Goal: Transaction & Acquisition: Register for event/course

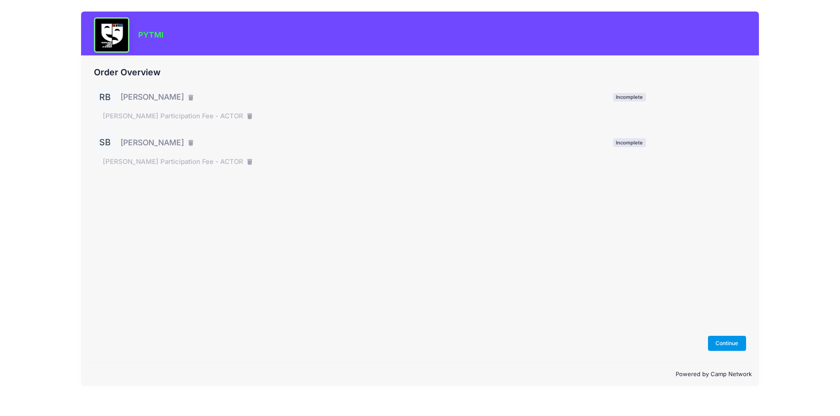
click at [724, 344] on button "Continue" at bounding box center [727, 343] width 38 height 15
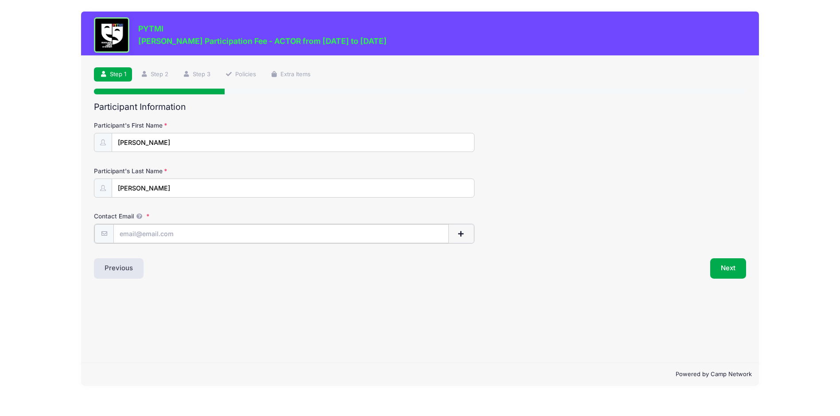
click at [147, 236] on input "Contact Email" at bounding box center [280, 233] width 335 height 19
type input "[EMAIL_ADDRESS][DOMAIN_NAME]"
click at [729, 264] on button "Next" at bounding box center [728, 267] width 36 height 20
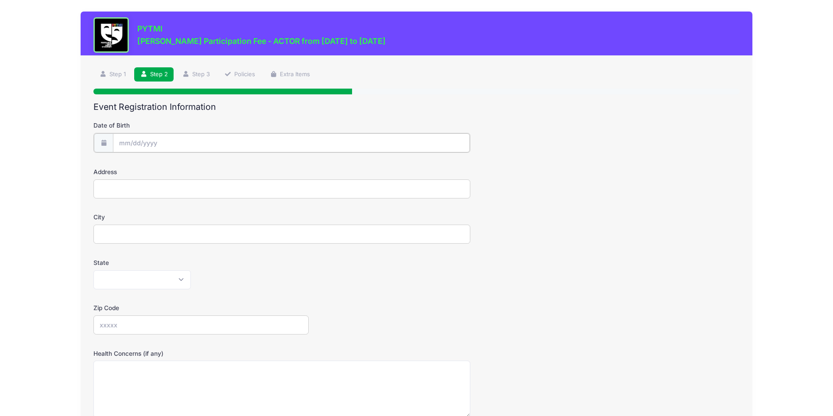
click at [145, 143] on input "Date of Birth" at bounding box center [291, 142] width 357 height 19
click at [164, 164] on select "January February March April May June July August September October November De…" at bounding box center [158, 167] width 39 height 12
select select "6"
click at [139, 161] on select "January February March April May June July August September October November De…" at bounding box center [158, 167] width 39 height 12
click at [190, 263] on span "31" at bounding box center [191, 264] width 16 height 16
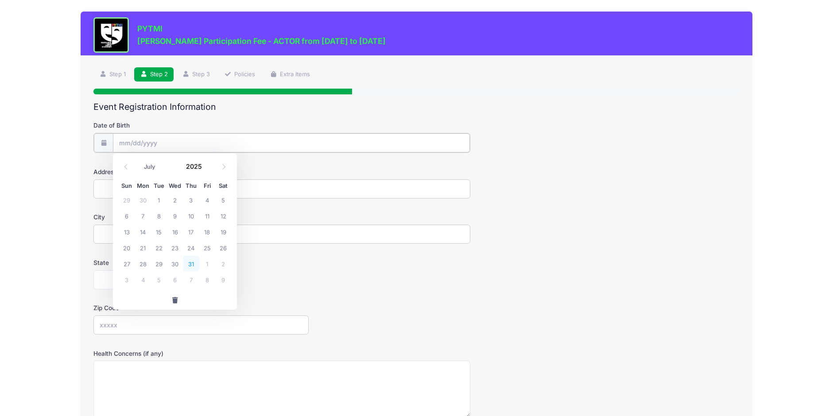
type input "07/31/2025"
click at [168, 142] on input "07/31/2025" at bounding box center [291, 142] width 357 height 19
click at [206, 167] on span at bounding box center [207, 169] width 6 height 7
click at [197, 166] on input "2024" at bounding box center [196, 165] width 29 height 13
click at [207, 169] on span at bounding box center [207, 169] width 6 height 7
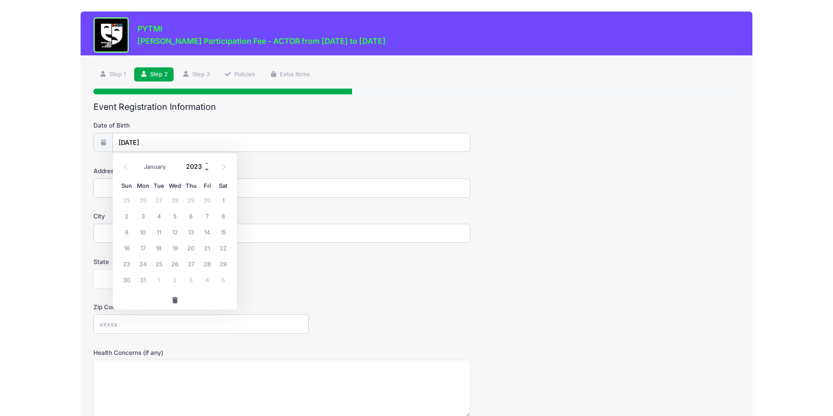
click at [207, 169] on span at bounding box center [207, 169] width 6 height 7
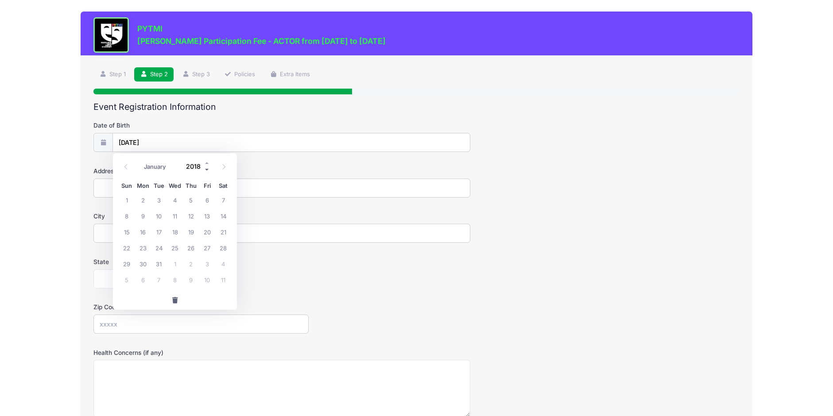
click at [207, 169] on span at bounding box center [207, 169] width 6 height 7
click at [208, 162] on span at bounding box center [207, 162] width 6 height 7
click at [191, 165] on input "2018" at bounding box center [196, 165] width 29 height 13
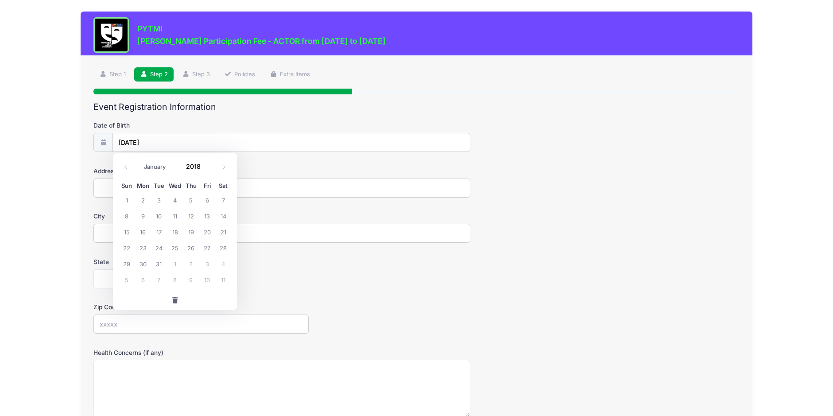
click at [308, 293] on form "Date of Birth 07/31/2025 Address City State Alabama Alaska American Samoa Arizo…" at bounding box center [416, 310] width 646 height 379
click at [152, 141] on input "07/31/2025" at bounding box center [291, 142] width 357 height 19
click at [195, 168] on input "2025" at bounding box center [196, 165] width 29 height 13
click at [206, 168] on span at bounding box center [207, 169] width 6 height 7
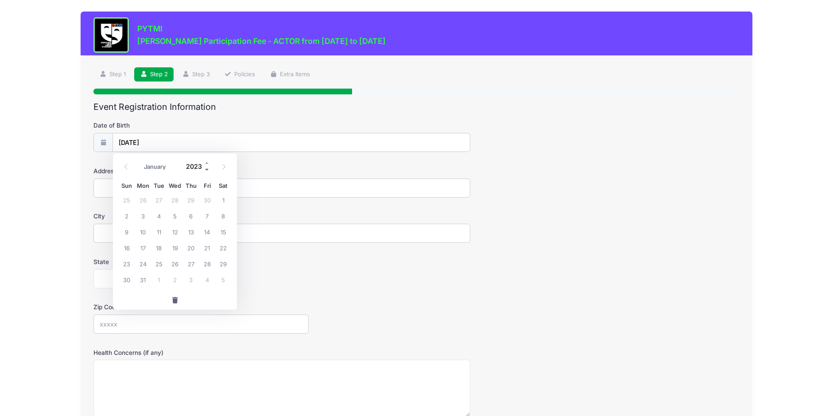
click at [206, 168] on span at bounding box center [207, 169] width 6 height 7
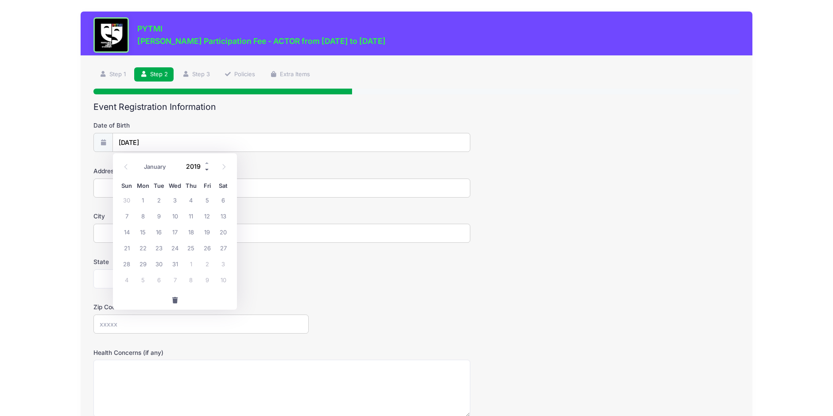
type input "2018"
click at [159, 264] on span "31" at bounding box center [159, 264] width 16 height 16
type input "07/31/2018"
click at [159, 182] on input "Address" at bounding box center [281, 187] width 377 height 19
type input "1240 W Cross St Ypsilanti MI 48197-2107"
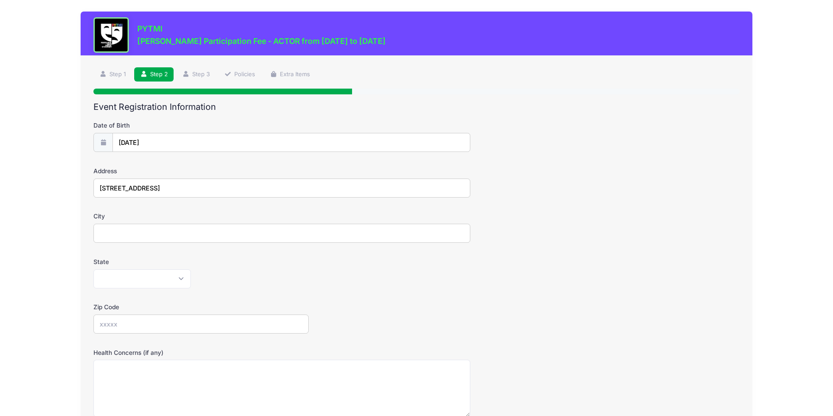
type input "Ypsilanti"
select select "MI"
type input "48197"
click at [187, 189] on input "1240 W Cross St Ypsilanti MI 48197-2107" at bounding box center [281, 187] width 377 height 19
click at [177, 188] on input "1240 W Cross St Ypsilanti MI 48197-2107" at bounding box center [281, 187] width 377 height 19
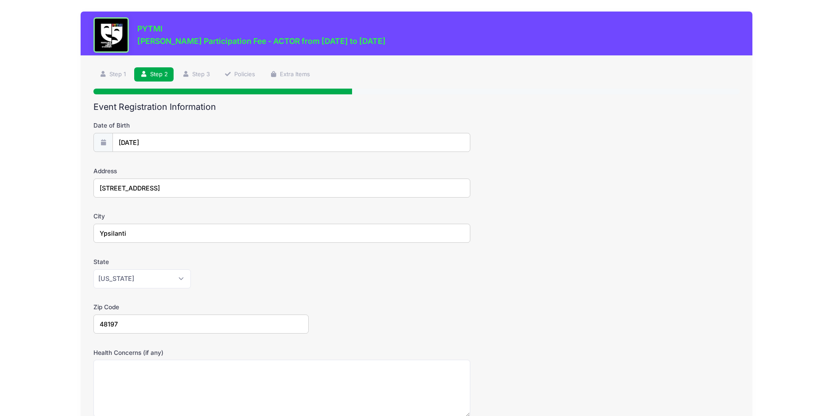
click at [226, 190] on input "1240 W Cross St Ypsilanti MI 48197-2107" at bounding box center [281, 187] width 377 height 19
type input "1240 W Cross St"
click at [350, 294] on form "Date of Birth 07/31/2018 Address 1240 W Cross St City Ypsilanti State Alabama A…" at bounding box center [416, 310] width 646 height 379
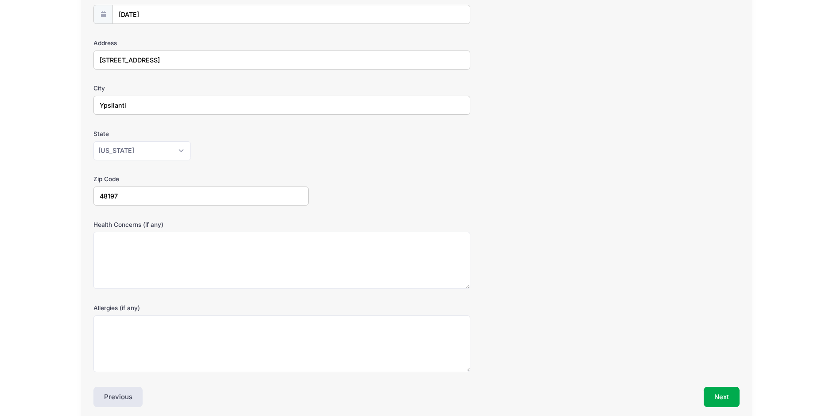
scroll to position [133, 0]
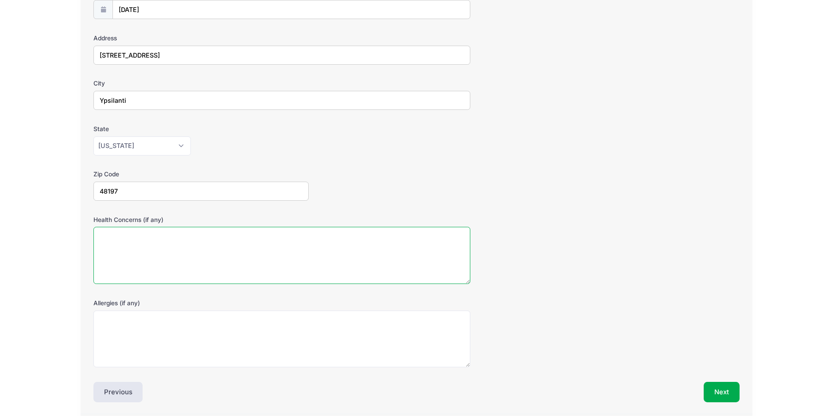
click at [211, 256] on textarea "Health Concerns (if any)" at bounding box center [281, 255] width 377 height 57
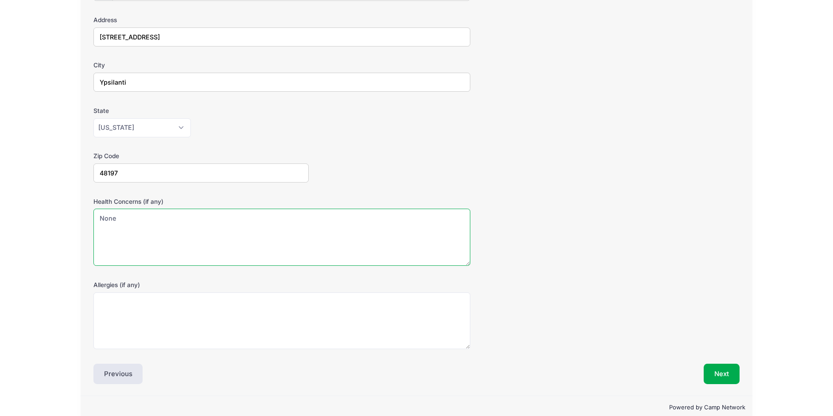
scroll to position [166, 0]
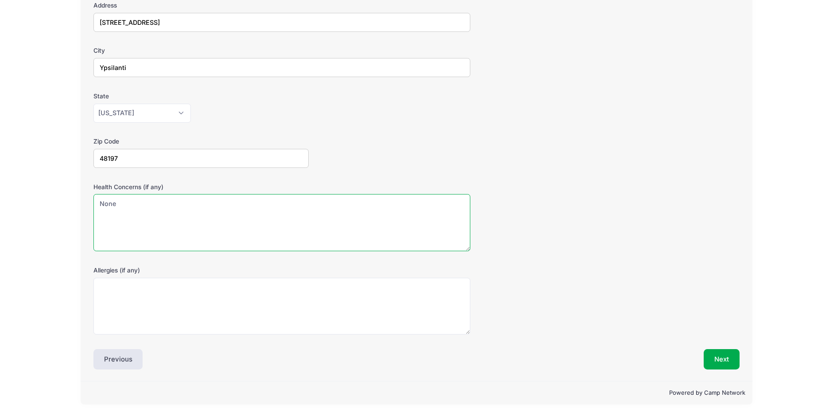
type textarea "None"
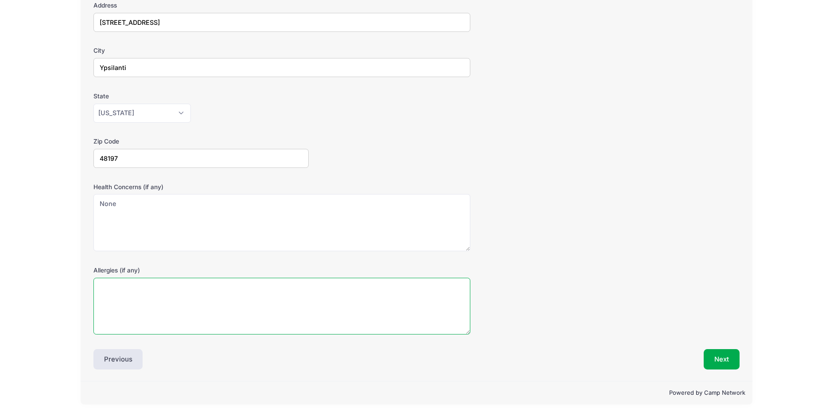
click at [192, 298] on textarea "Allergies (if any)" at bounding box center [281, 306] width 377 height 57
type textarea "None"
click at [720, 353] on button "Next" at bounding box center [722, 359] width 36 height 20
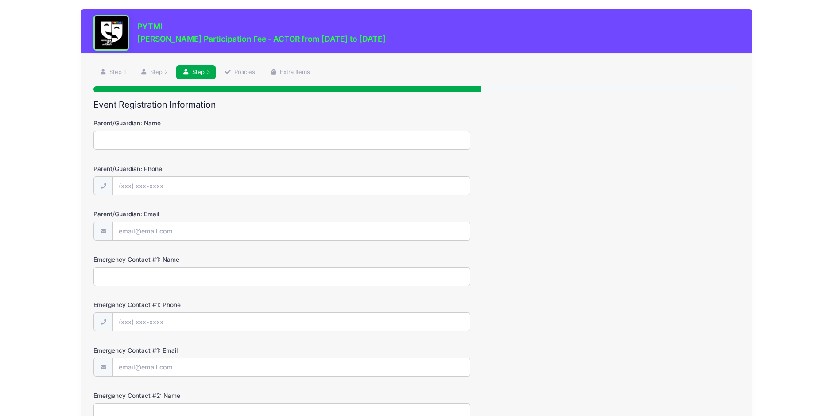
scroll to position [0, 0]
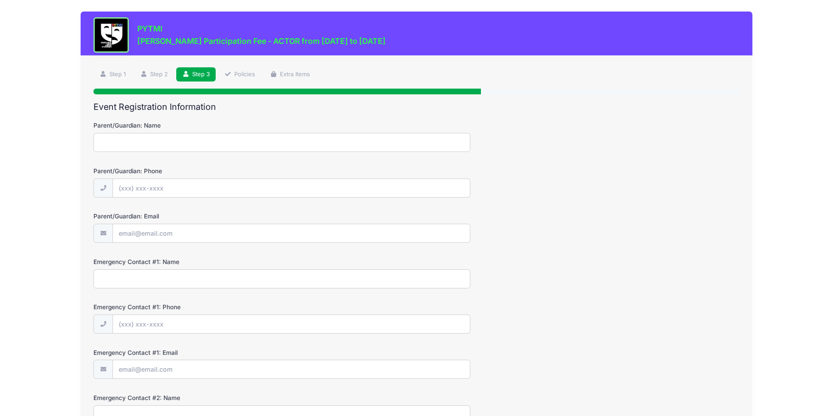
click at [136, 145] on input "Parent/Guardian: Name" at bounding box center [281, 142] width 377 height 19
type input "Leah Barson"
click at [184, 188] on input "Parent/Guardian: Phone" at bounding box center [291, 188] width 357 height 19
type input "(248) 721-1591"
click at [166, 235] on input "Parent/Guardian: Email" at bounding box center [291, 233] width 357 height 19
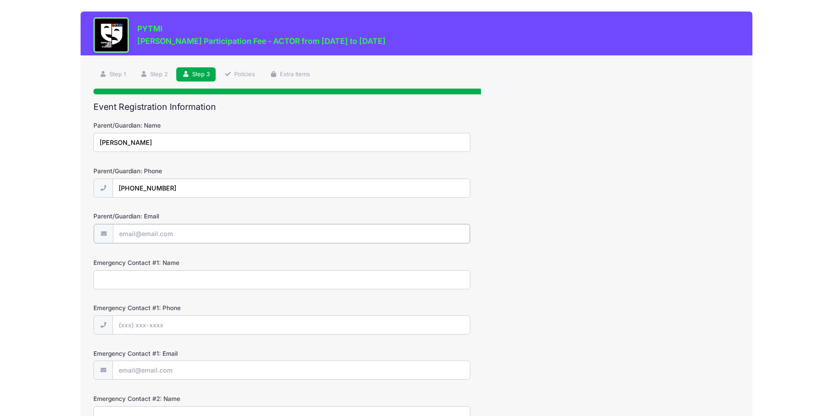
type input "[EMAIL_ADDRESS][DOMAIN_NAME]"
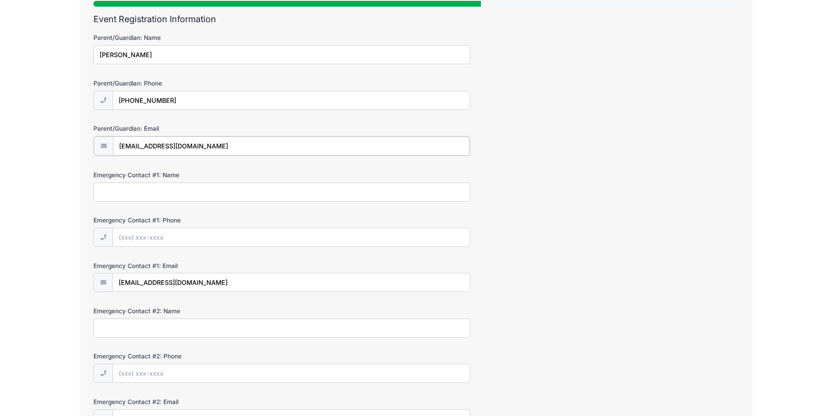
scroll to position [89, 0]
click at [149, 193] on input "Emergency Contact #1: Name" at bounding box center [281, 190] width 377 height 19
type input "Leah and Joel 248-721-1591 or 248-721-1590"
type input "(248) 721-1591"
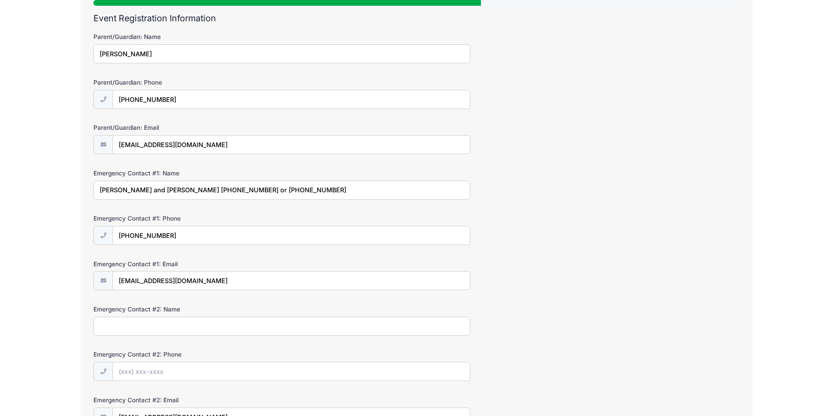
type input "Leah and Joel 248-721-1591 or 248-721-1590"
type input "(248) 721-1591"
click at [622, 257] on form "Parent/Guardian: Name Leah Barson Parent/Guardian: Phone (248) 721-1591 Parent/…" at bounding box center [416, 229] width 646 height 394
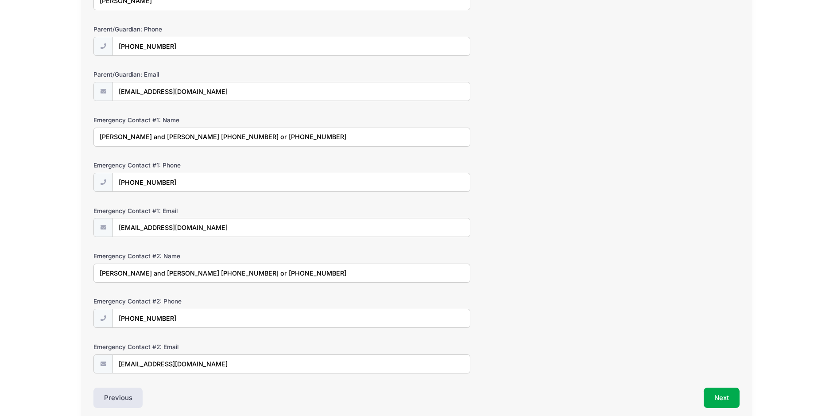
scroll to position [180, 0]
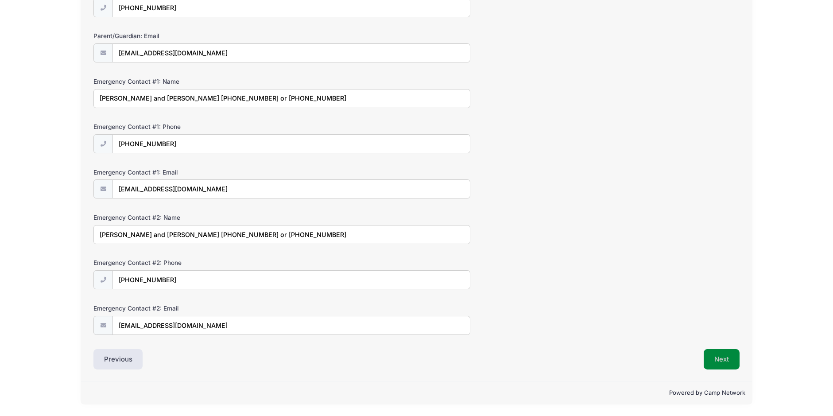
click at [720, 356] on button "Next" at bounding box center [722, 359] width 36 height 20
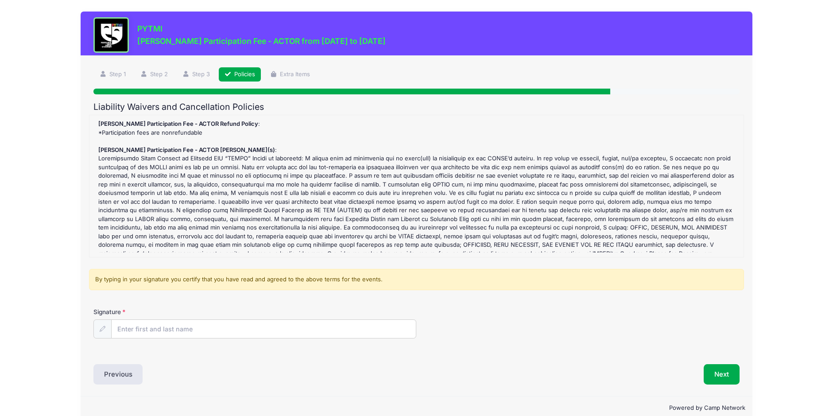
scroll to position [23, 0]
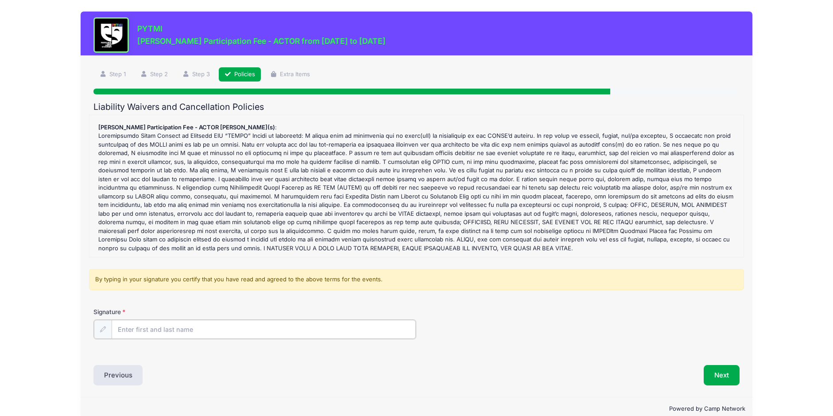
click at [170, 330] on input "Signature" at bounding box center [264, 329] width 305 height 19
type input "Leah Barson"
click at [561, 370] on div "Next" at bounding box center [579, 374] width 327 height 20
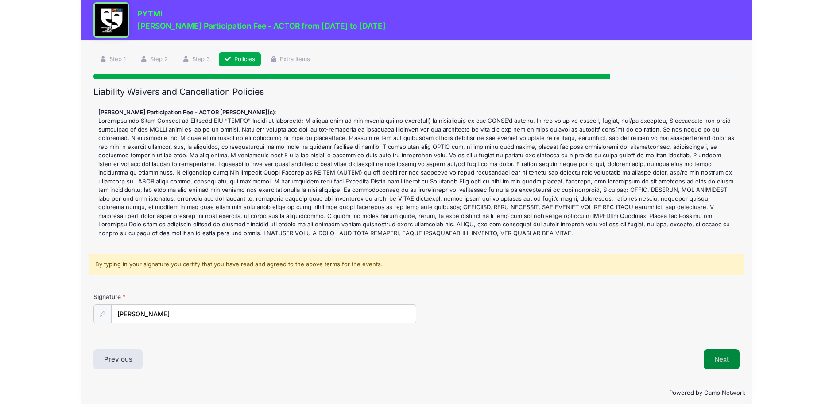
click at [720, 358] on button "Next" at bounding box center [722, 359] width 36 height 20
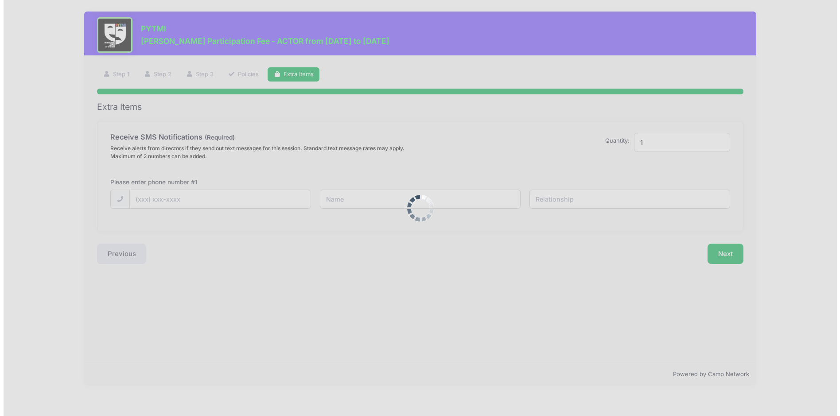
scroll to position [0, 0]
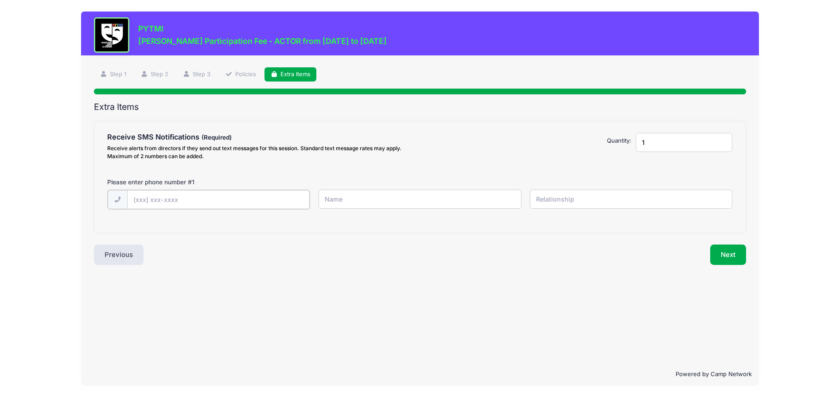
click at [167, 205] on input "text" at bounding box center [218, 199] width 182 height 19
type input "(248) 721-1591"
click at [356, 203] on input "text" at bounding box center [419, 199] width 202 height 19
type input "Leah"
click at [544, 195] on input "text" at bounding box center [631, 199] width 202 height 19
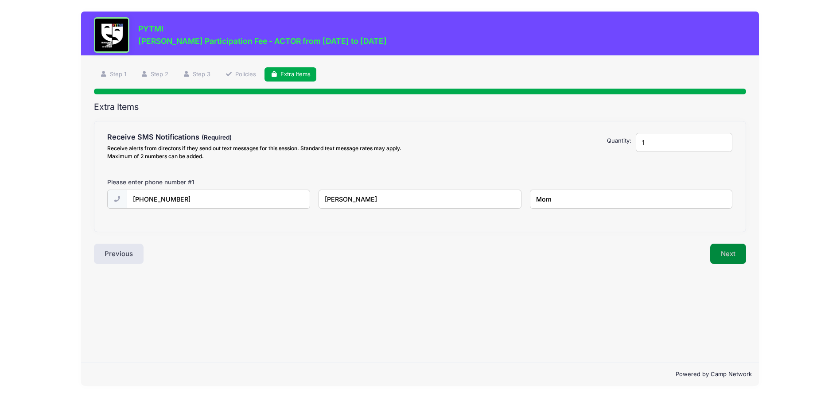
type input "Mom"
click at [727, 262] on button "Next" at bounding box center [728, 254] width 36 height 20
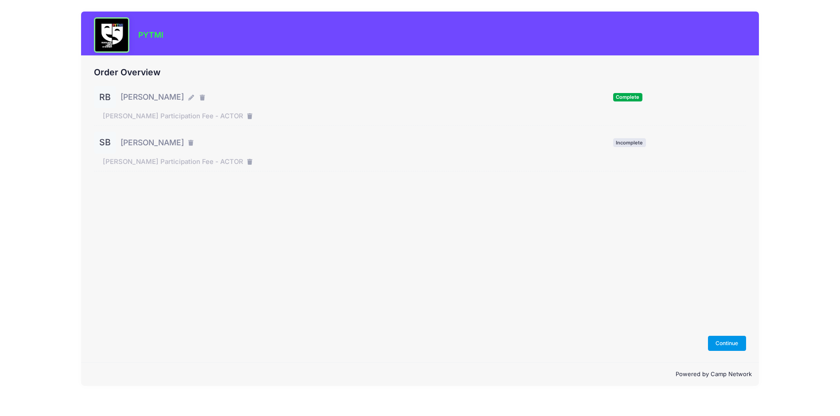
click at [729, 341] on button "Continue" at bounding box center [727, 343] width 38 height 15
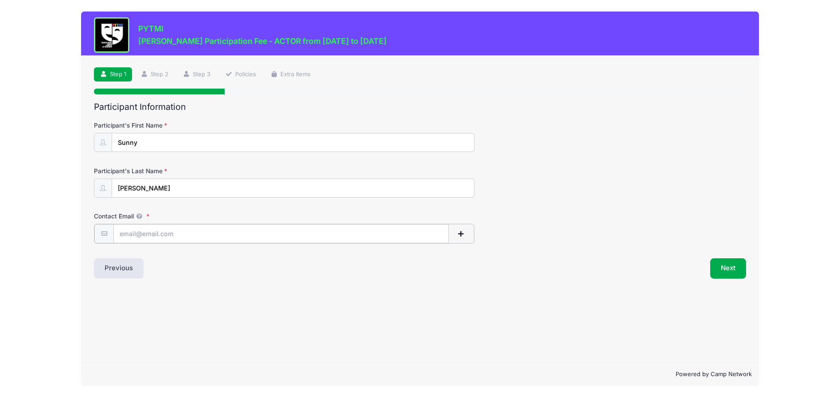
click at [325, 234] on input "Contact Email" at bounding box center [280, 233] width 335 height 19
type input "[EMAIL_ADDRESS][DOMAIN_NAME]"
click at [721, 266] on button "Next" at bounding box center [728, 267] width 36 height 20
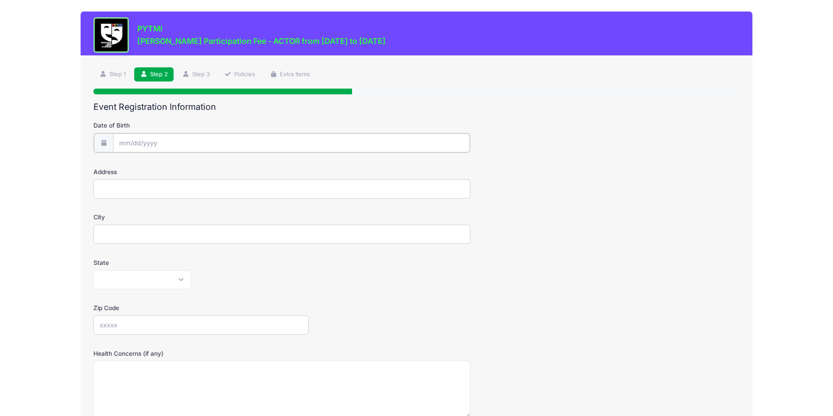
click at [156, 143] on input "Date of Birth" at bounding box center [291, 142] width 357 height 19
click at [159, 165] on select "January February March April May June July August September October November De…" at bounding box center [158, 167] width 39 height 12
select select "4"
click at [139, 161] on select "January February March April May June July August September October November De…" at bounding box center [158, 167] width 39 height 12
click at [205, 169] on span at bounding box center [207, 169] width 6 height 7
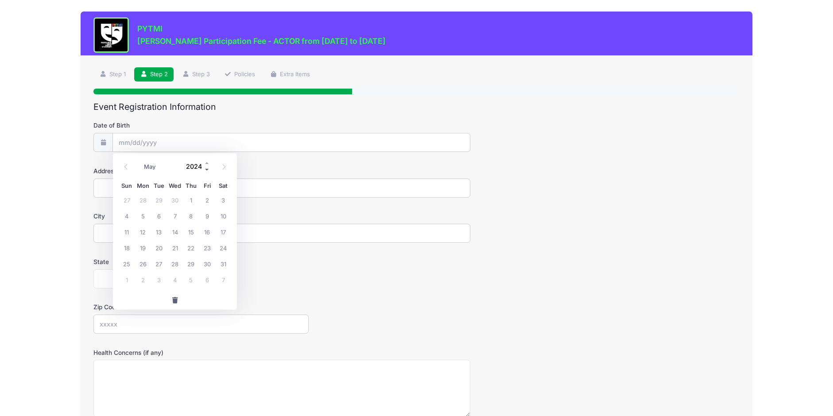
click at [205, 169] on span at bounding box center [207, 169] width 6 height 7
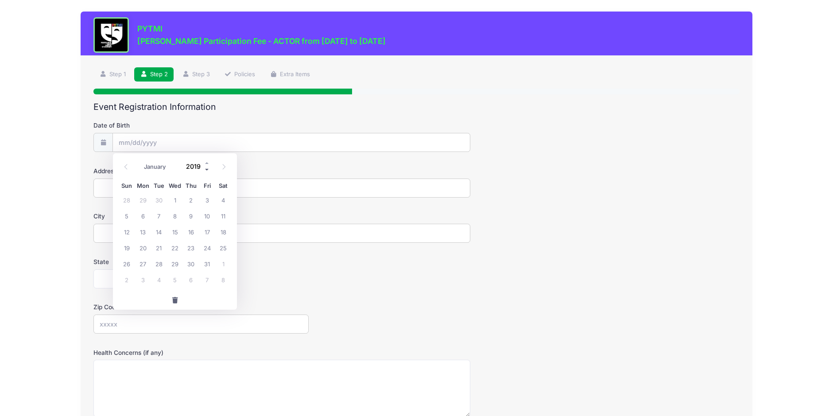
click at [205, 169] on span at bounding box center [207, 169] width 6 height 7
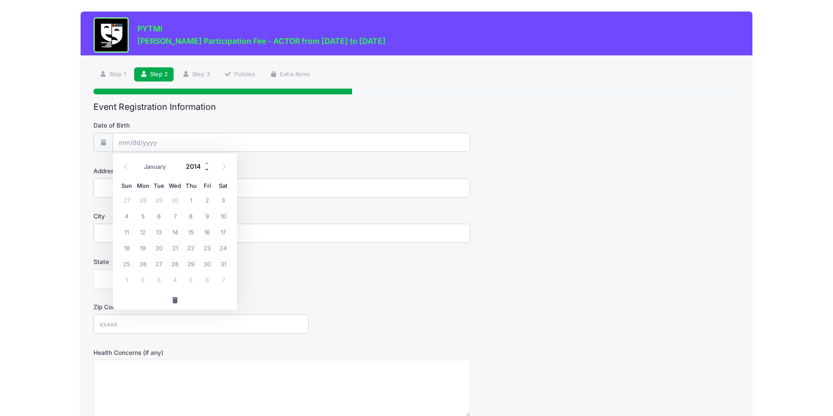
click at [205, 169] on span at bounding box center [207, 169] width 6 height 7
type input "2013"
click at [208, 248] on span "24" at bounding box center [207, 248] width 16 height 16
type input "05/24/2013"
click at [138, 190] on input "Address" at bounding box center [281, 187] width 377 height 19
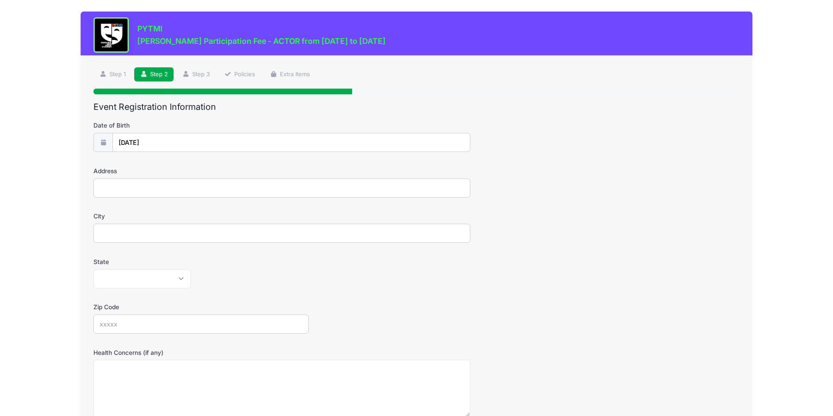
type input "1240 West Cross Street"
type input "Ypsilanti"
select select "MI"
type input "48197"
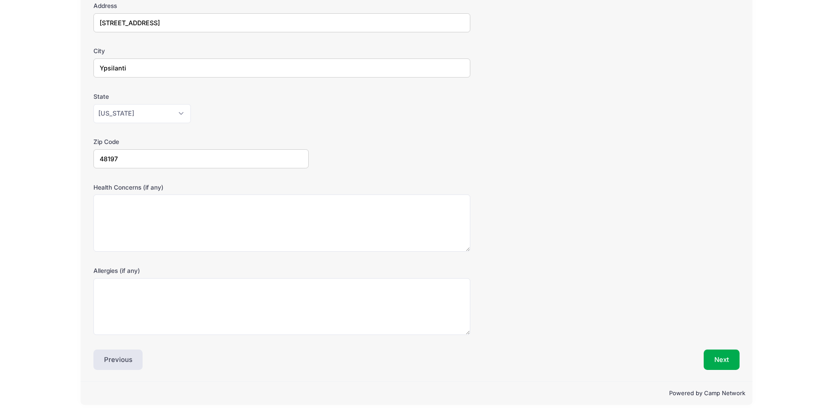
scroll to position [166, 0]
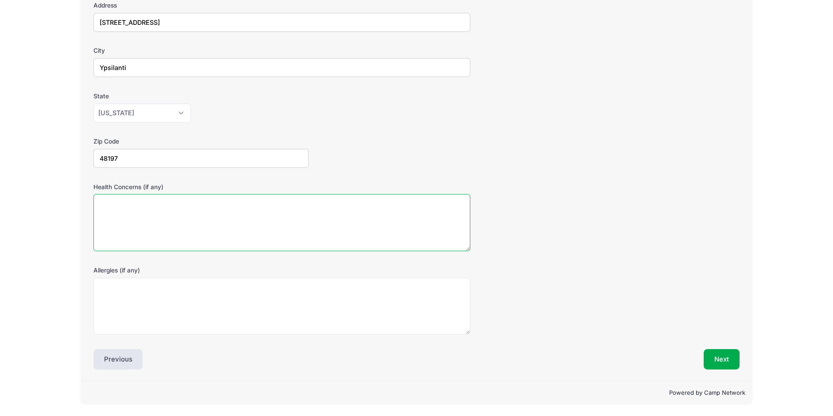
drag, startPoint x: 318, startPoint y: 220, endPoint x: 317, endPoint y: 207, distance: 12.5
click at [317, 220] on textarea "Health Concerns (if any)" at bounding box center [281, 222] width 377 height 57
type textarea "Celiac Disease"
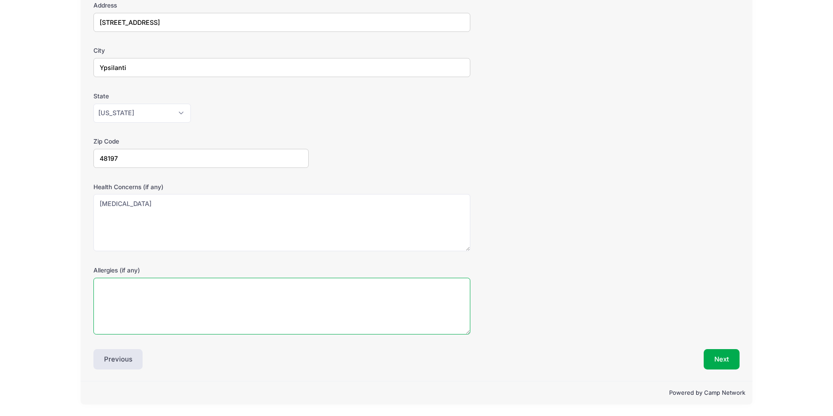
click at [179, 298] on textarea "Allergies (if any)" at bounding box center [281, 306] width 377 height 57
type textarea "Any/ all food must be gluten free."
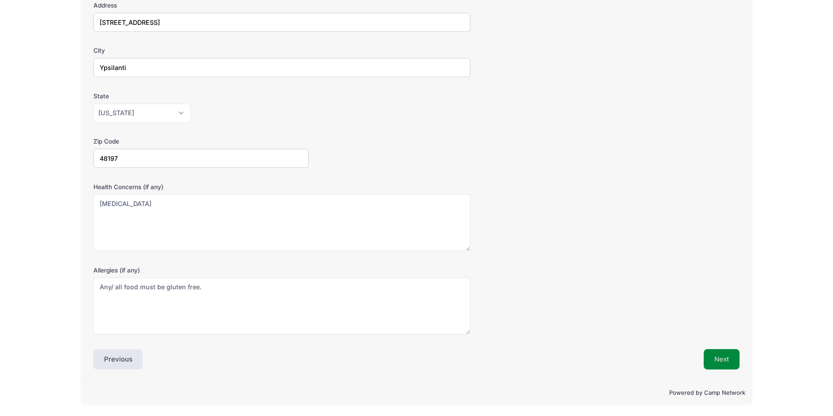
click at [717, 355] on button "Next" at bounding box center [722, 359] width 36 height 20
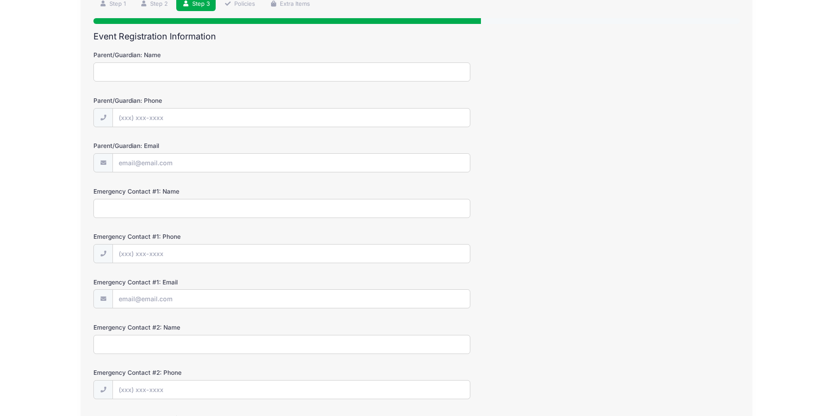
scroll to position [0, 0]
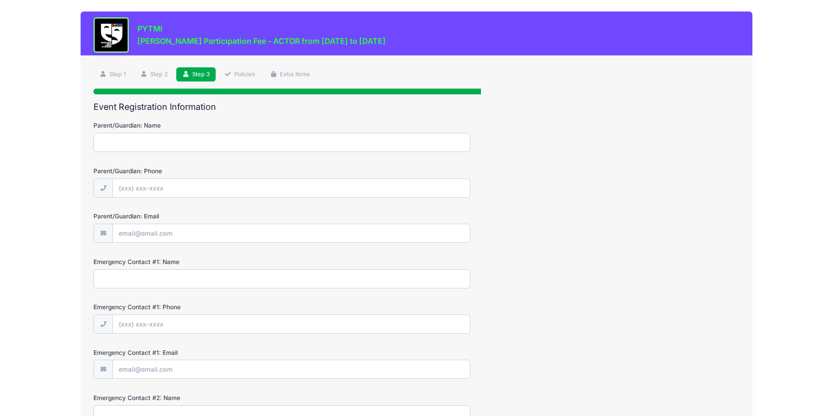
click at [179, 140] on input "Parent/Guardian: Name" at bounding box center [281, 142] width 377 height 19
type input "Leah Barson"
click at [151, 189] on input "Parent/Guardian: Phone" at bounding box center [291, 188] width 357 height 19
type input "(248) 721-1591"
type input "[EMAIL_ADDRESS][DOMAIN_NAME]"
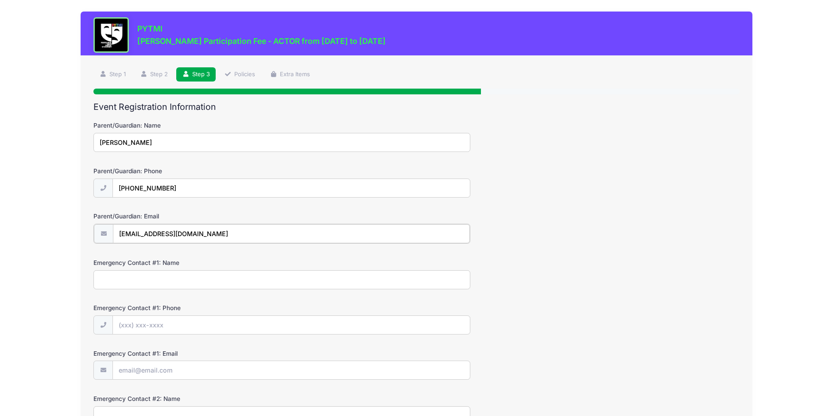
type input "Leah and Joel 248-721-1591 or 248-721-1590"
type input "(248) 721-1591"
type input "[EMAIL_ADDRESS][DOMAIN_NAME]"
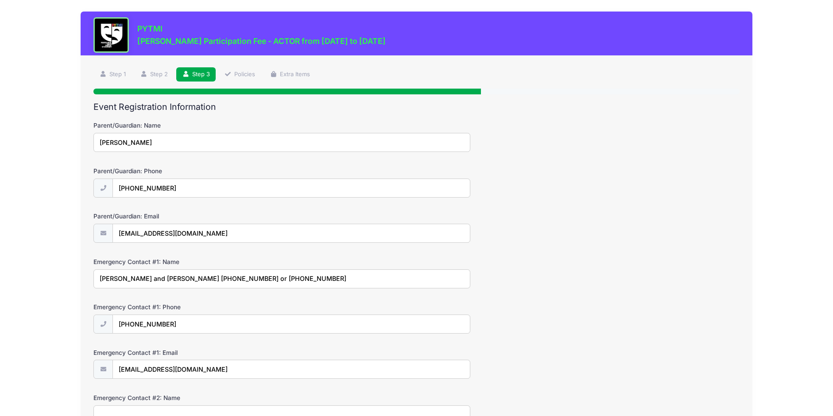
type input "Leah and Joel 248-721-1591 or 248-721-1590"
type input "(248) 721-1591"
type input "[EMAIL_ADDRESS][DOMAIN_NAME]"
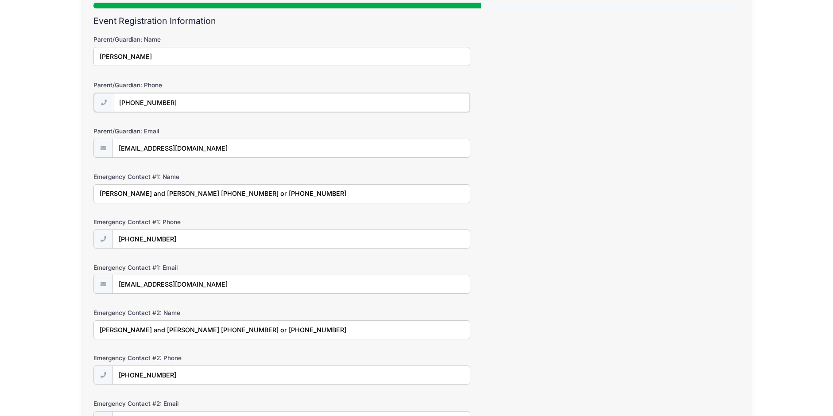
scroll to position [181, 0]
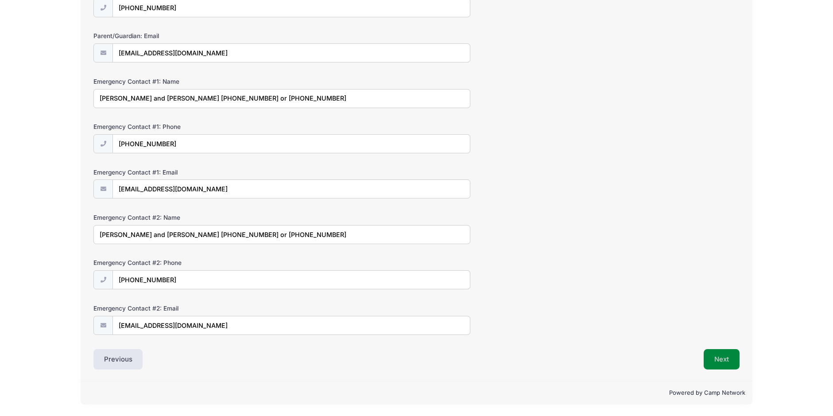
click at [719, 355] on button "Next" at bounding box center [722, 359] width 36 height 20
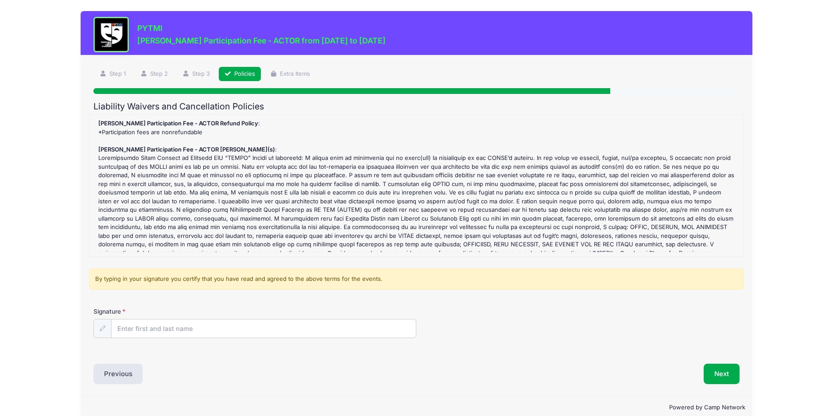
scroll to position [0, 0]
click at [237, 336] on input "Signature" at bounding box center [264, 329] width 305 height 19
type input "Leah Barson"
click at [483, 335] on div "Signature Leah Barson" at bounding box center [416, 322] width 646 height 31
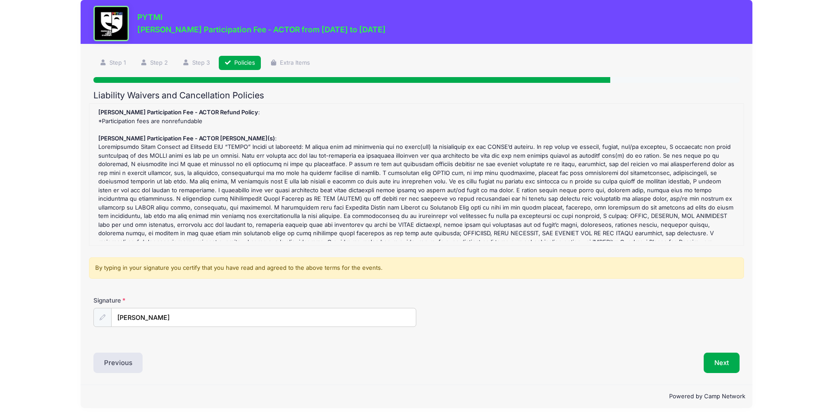
scroll to position [15, 0]
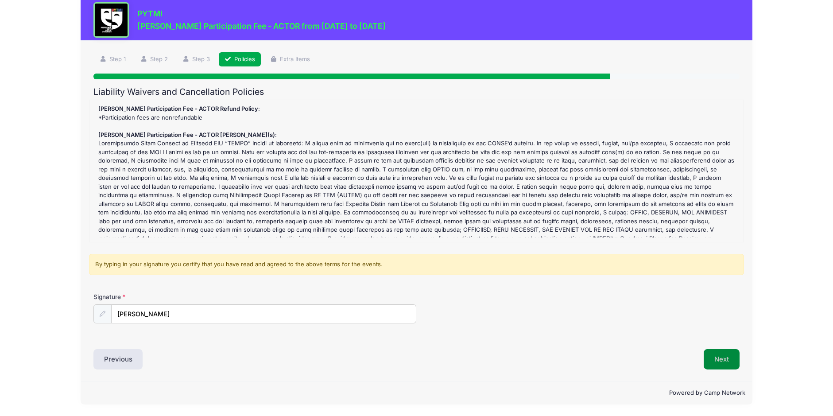
click at [714, 357] on button "Next" at bounding box center [722, 359] width 36 height 20
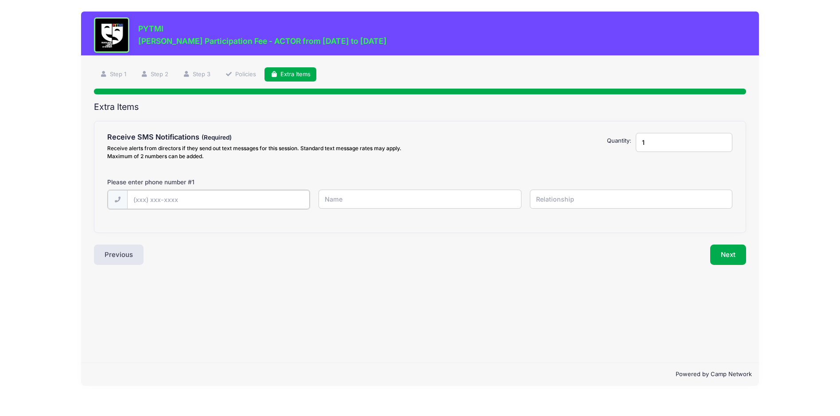
click at [153, 201] on input "text" at bounding box center [218, 199] width 182 height 19
type input "(248) 721-1591"
click at [345, 204] on input "text" at bounding box center [419, 199] width 202 height 19
type input "Leah"
click at [566, 201] on input "text" at bounding box center [631, 199] width 202 height 19
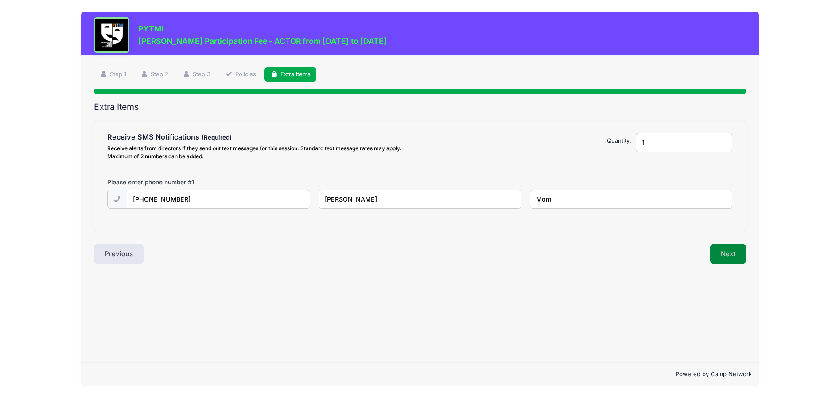
type input "Mom"
click at [727, 250] on button "Next" at bounding box center [728, 254] width 36 height 20
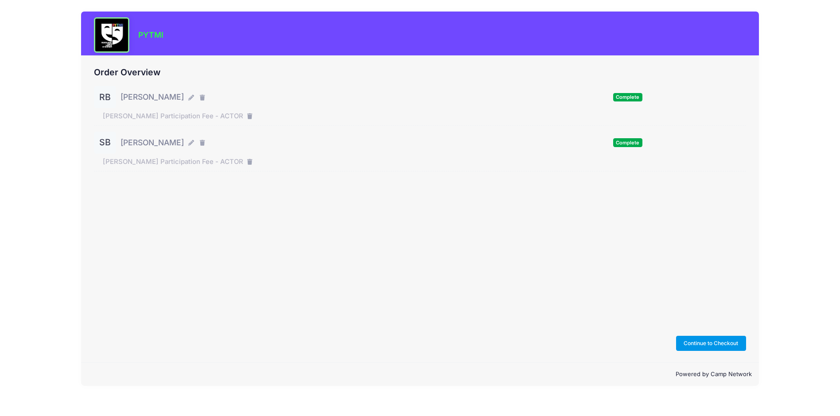
click at [711, 342] on button "Continue to Checkout" at bounding box center [711, 343] width 70 height 15
